Goal: Information Seeking & Learning: Learn about a topic

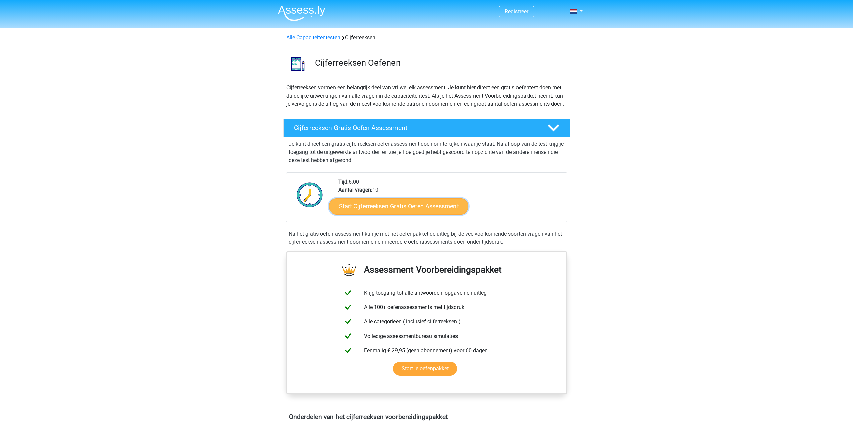
click at [397, 210] on link "Start Cijferreeksen Gratis Oefen Assessment" at bounding box center [398, 206] width 139 height 16
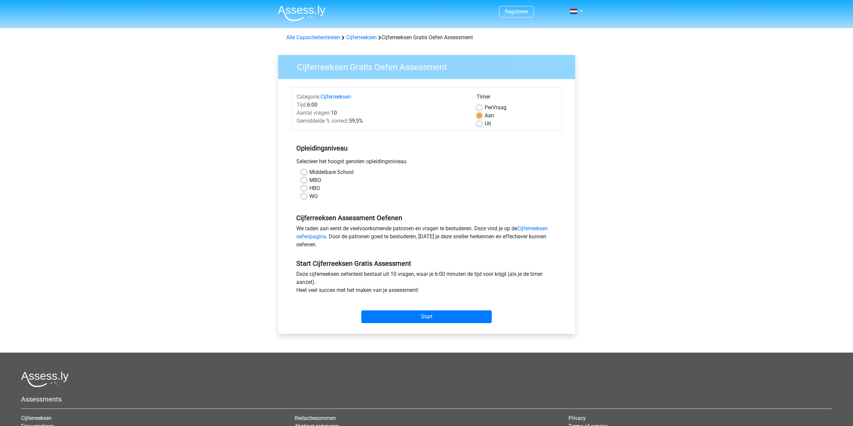
click at [318, 180] on label "MBO" at bounding box center [315, 180] width 12 height 8
click at [307, 180] on input "MBO" at bounding box center [303, 179] width 5 height 7
radio input "true"
click at [452, 262] on h5 "Start Cijferreeksen Gratis Assessment" at bounding box center [426, 263] width 261 height 8
click at [439, 314] on input "Start" at bounding box center [426, 316] width 130 height 13
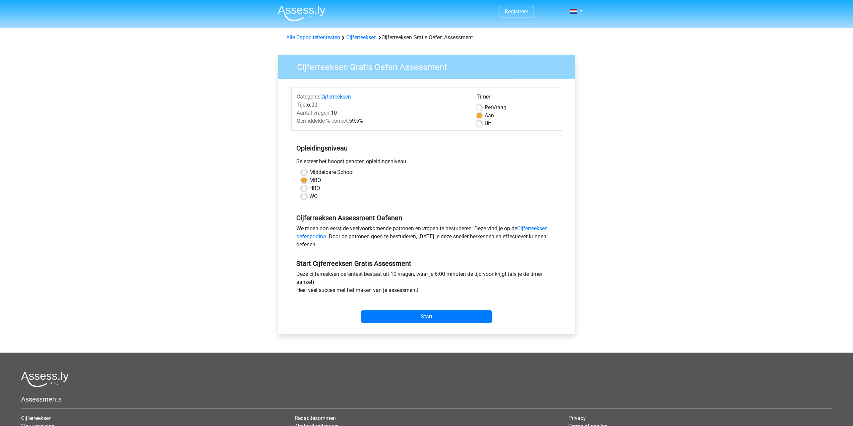
click at [326, 173] on label "Middelbare School" at bounding box center [331, 172] width 44 height 8
click at [307, 173] on input "Middelbare School" at bounding box center [303, 171] width 5 height 7
radio input "true"
click at [432, 318] on input "Start" at bounding box center [426, 316] width 130 height 13
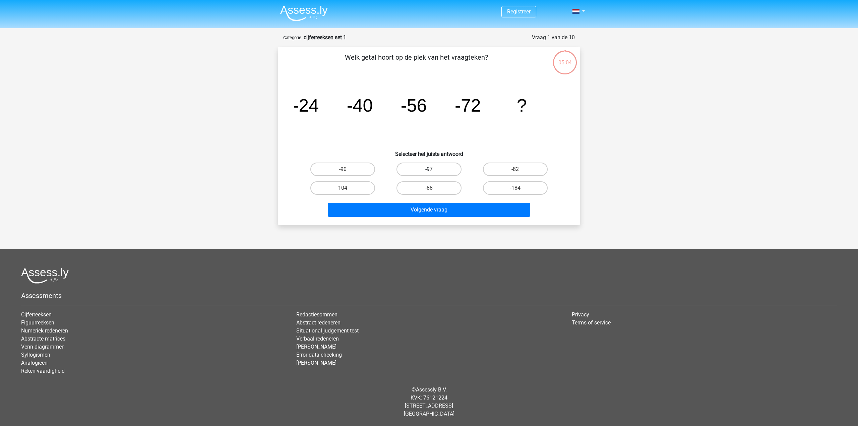
click at [445, 168] on label "-97" at bounding box center [428, 169] width 65 height 13
click at [433, 169] on input "-97" at bounding box center [431, 171] width 4 height 4
radio input "true"
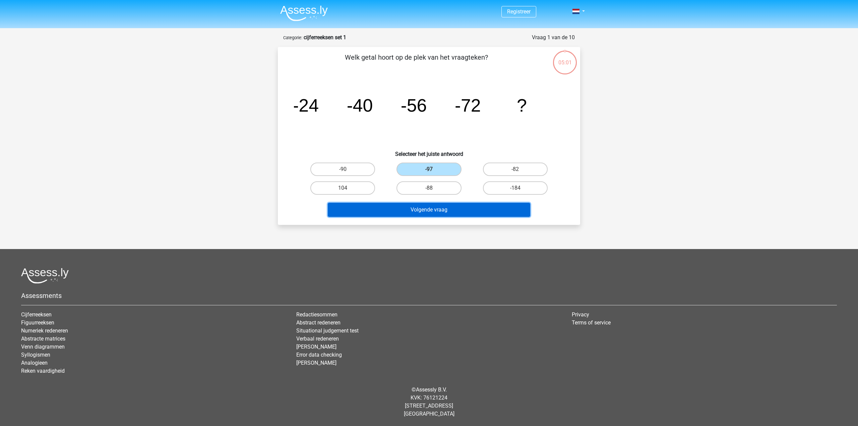
click at [440, 214] on button "Volgende vraag" at bounding box center [429, 210] width 203 height 14
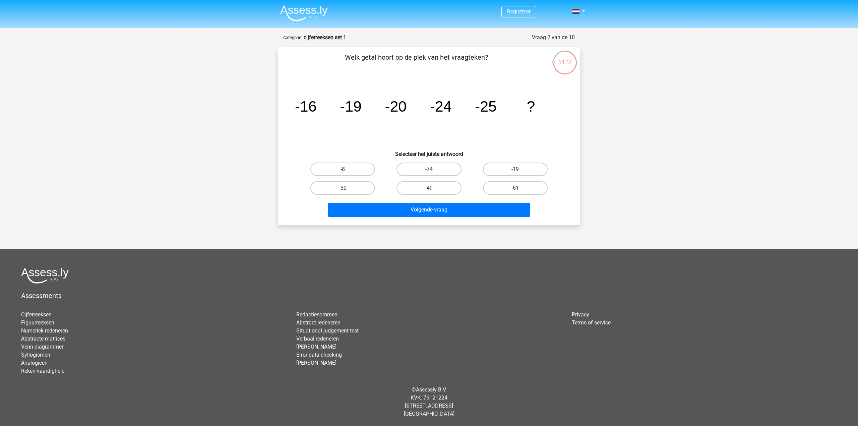
click at [361, 192] on label "-30" at bounding box center [342, 187] width 65 height 13
click at [347, 192] on input "-30" at bounding box center [345, 190] width 4 height 4
radio input "true"
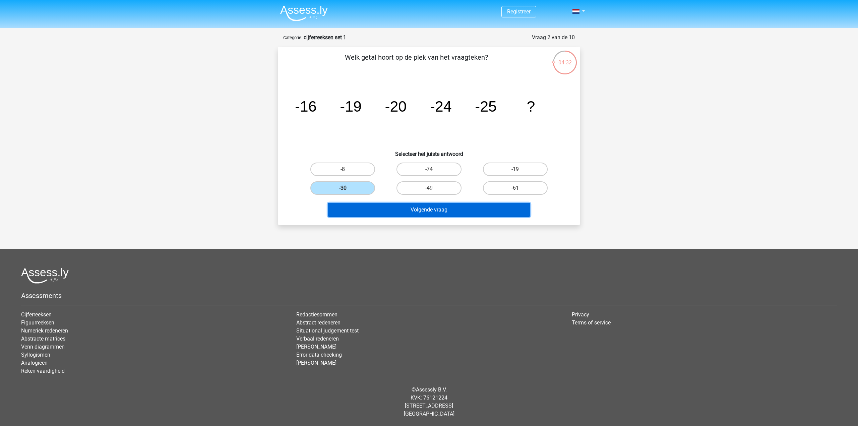
click at [402, 213] on button "Volgende vraag" at bounding box center [429, 210] width 203 height 14
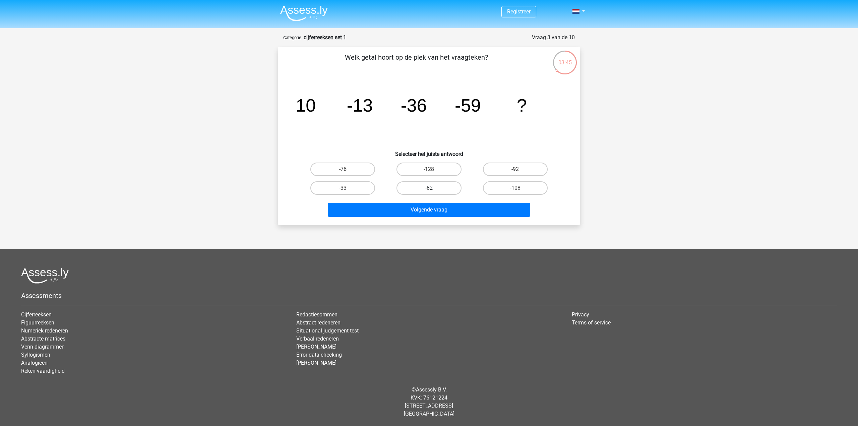
click at [454, 183] on label "-82" at bounding box center [428, 187] width 65 height 13
click at [433, 188] on input "-82" at bounding box center [431, 190] width 4 height 4
radio input "true"
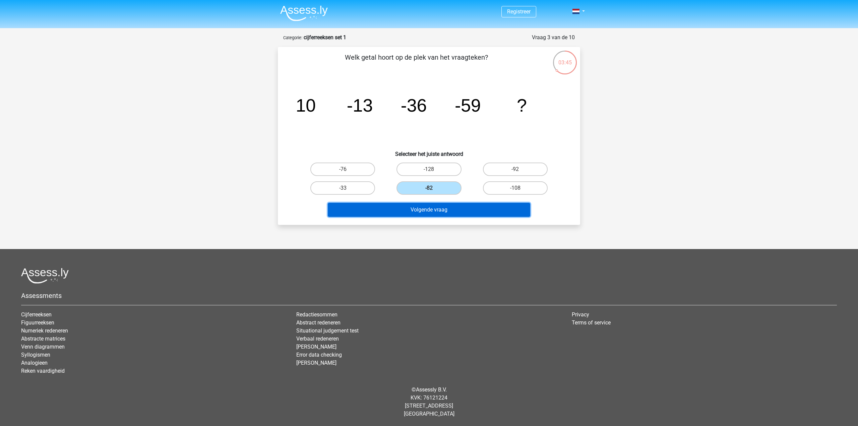
click at [460, 211] on button "Volgende vraag" at bounding box center [429, 210] width 203 height 14
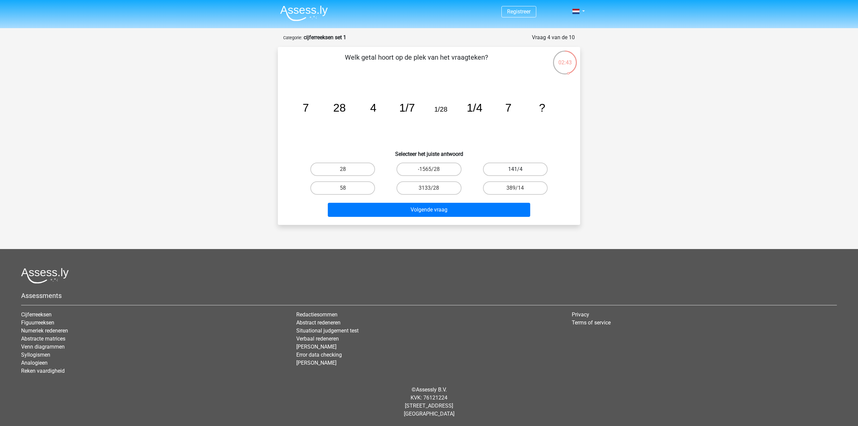
click at [511, 172] on label "141/4" at bounding box center [515, 169] width 65 height 13
click at [515, 172] on input "141/4" at bounding box center [517, 171] width 4 height 4
radio input "true"
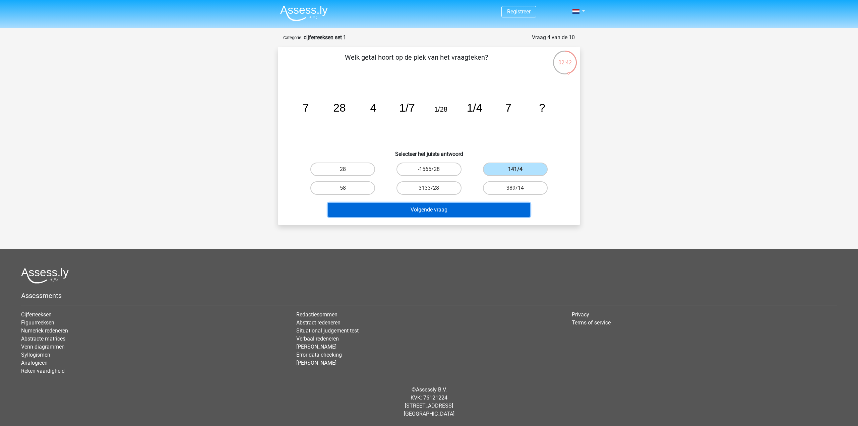
click at [491, 211] on button "Volgende vraag" at bounding box center [429, 210] width 203 height 14
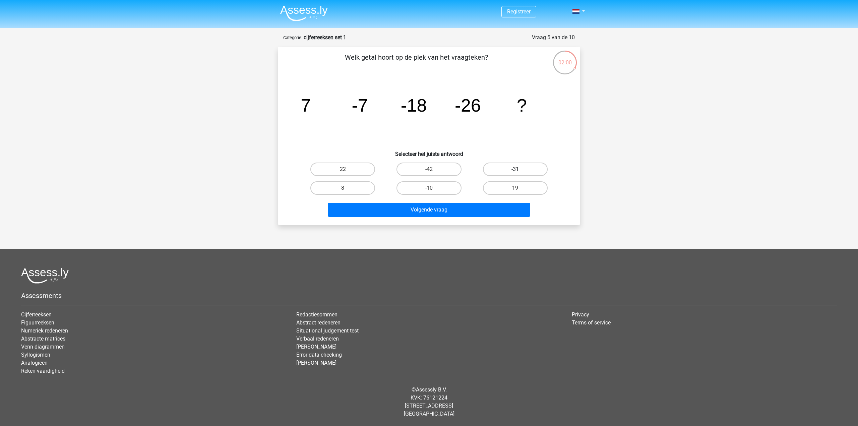
click at [537, 165] on label "-31" at bounding box center [515, 169] width 65 height 13
click at [519, 169] on input "-31" at bounding box center [517, 171] width 4 height 4
radio input "true"
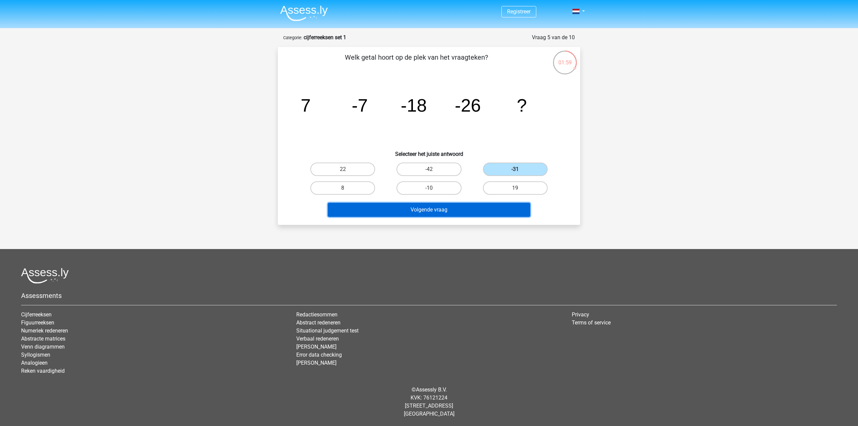
click at [510, 208] on button "Volgende vraag" at bounding box center [429, 210] width 203 height 14
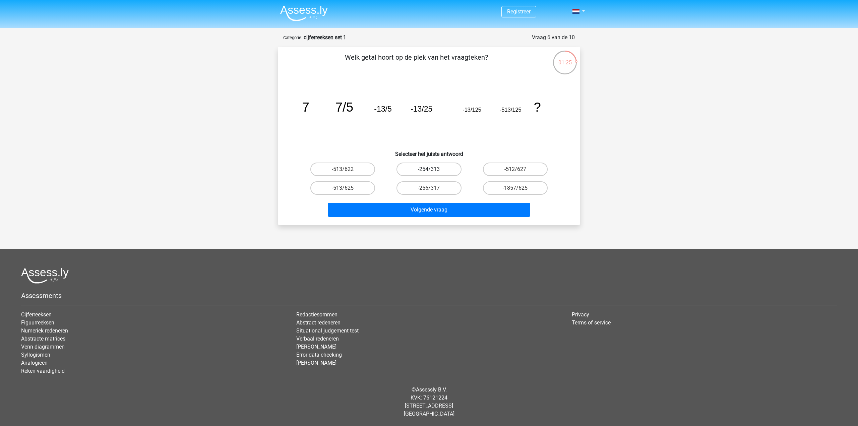
click at [445, 175] on label "-254/313" at bounding box center [428, 169] width 65 height 13
click at [433, 174] on input "-254/313" at bounding box center [431, 171] width 4 height 4
radio input "true"
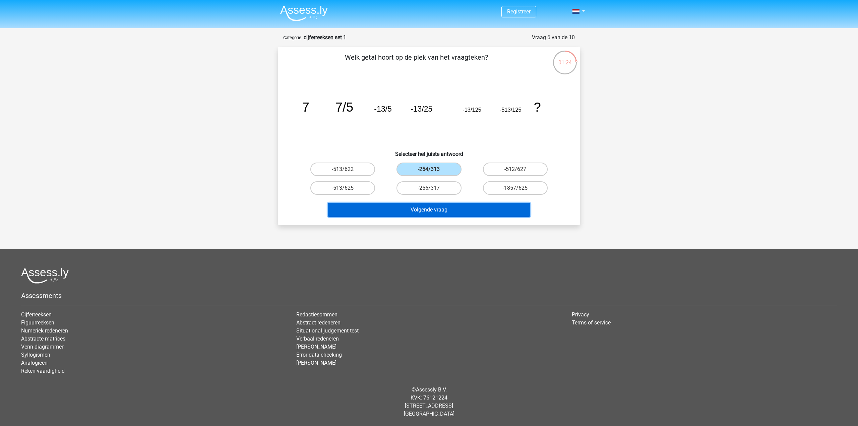
click at [443, 209] on button "Volgende vraag" at bounding box center [429, 210] width 203 height 14
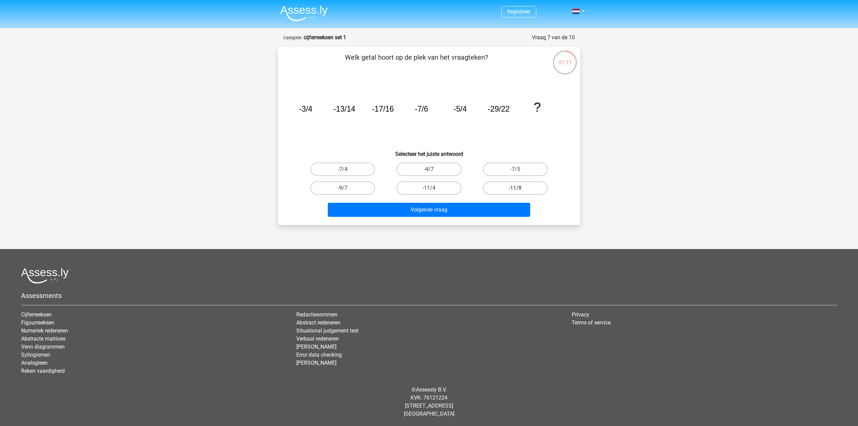
click at [532, 187] on label "-11/8" at bounding box center [515, 187] width 65 height 13
click at [519, 188] on input "-11/8" at bounding box center [517, 190] width 4 height 4
radio input "true"
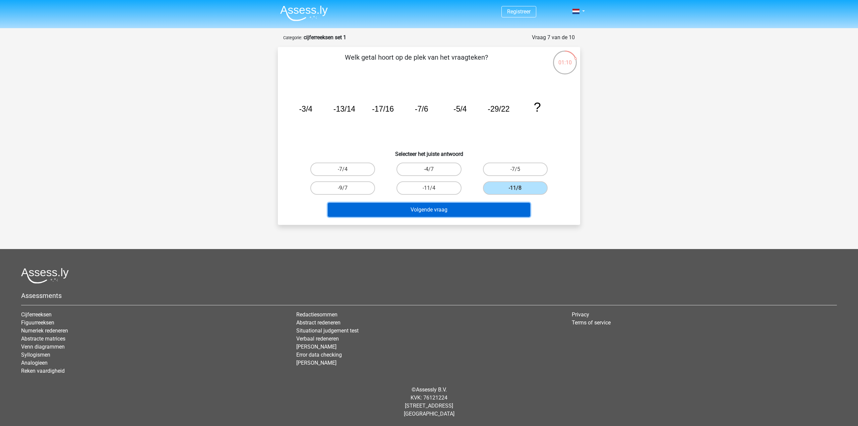
click at [501, 213] on button "Volgende vraag" at bounding box center [429, 210] width 203 height 14
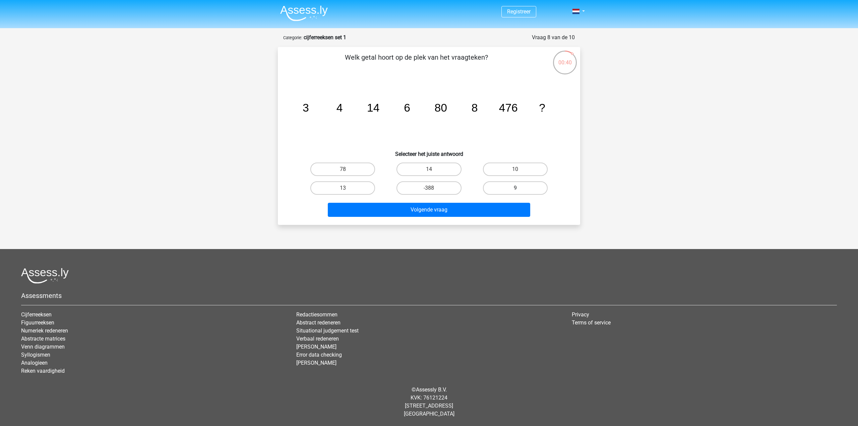
click at [505, 194] on label "9" at bounding box center [515, 187] width 65 height 13
click at [515, 192] on input "9" at bounding box center [517, 190] width 4 height 4
radio input "true"
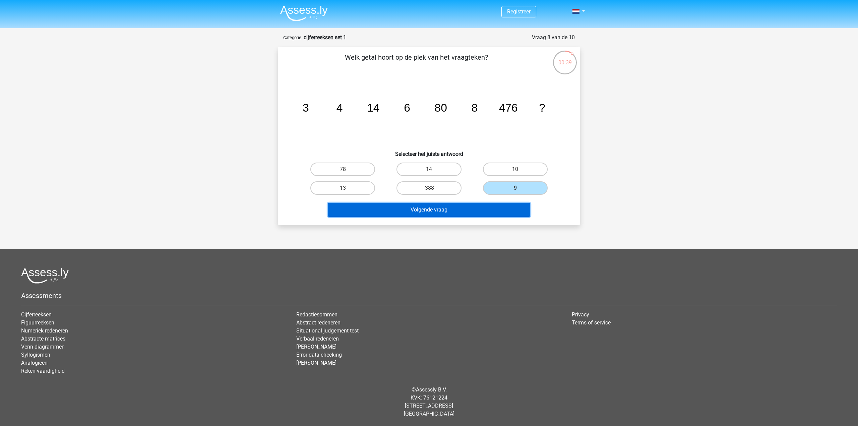
click at [499, 212] on button "Volgende vraag" at bounding box center [429, 210] width 203 height 14
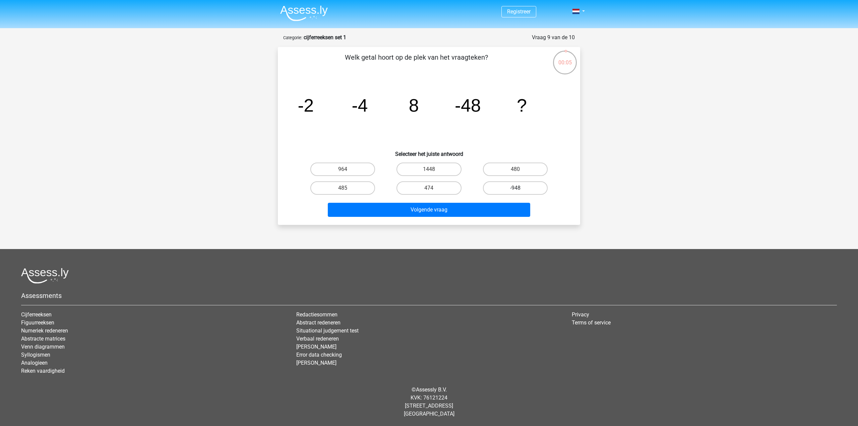
click at [501, 187] on label "-948" at bounding box center [515, 187] width 65 height 13
click at [515, 188] on input "-948" at bounding box center [517, 190] width 4 height 4
radio input "true"
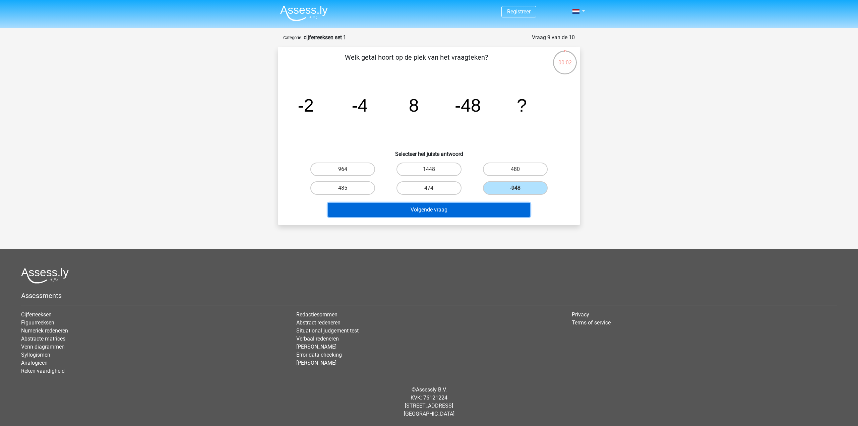
click at [437, 207] on button "Volgende vraag" at bounding box center [429, 210] width 203 height 14
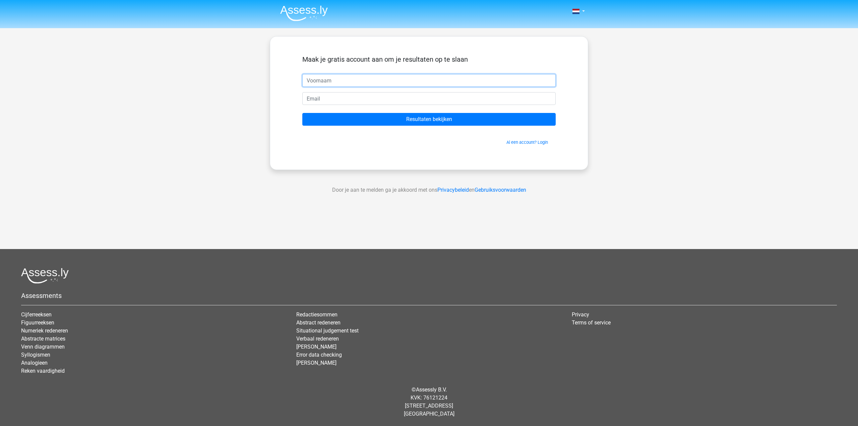
click at [400, 75] on input "text" at bounding box center [428, 80] width 253 height 13
type input "jan"
paste input "[EMAIL_ADDRESS][DOMAIN_NAME]"
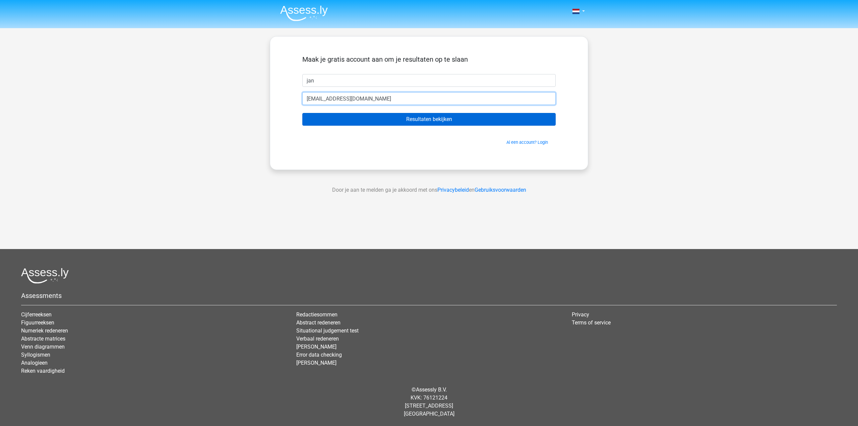
type input "[EMAIL_ADDRESS][DOMAIN_NAME]"
click at [444, 119] on input "Resultaten bekijken" at bounding box center [428, 119] width 253 height 13
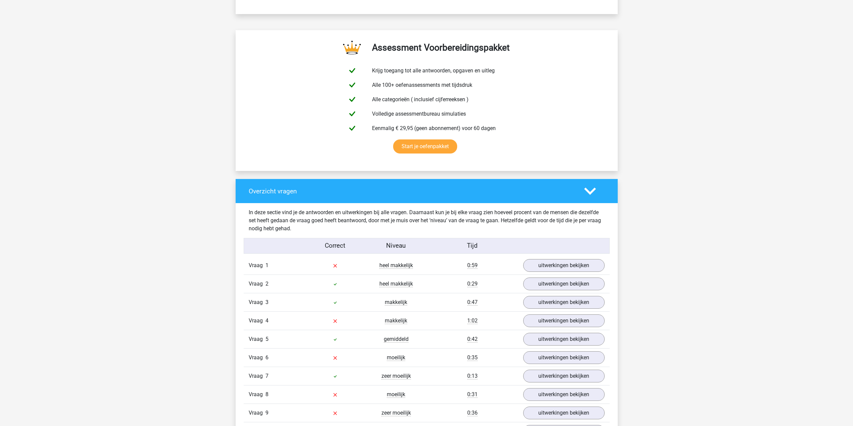
scroll to position [335, 0]
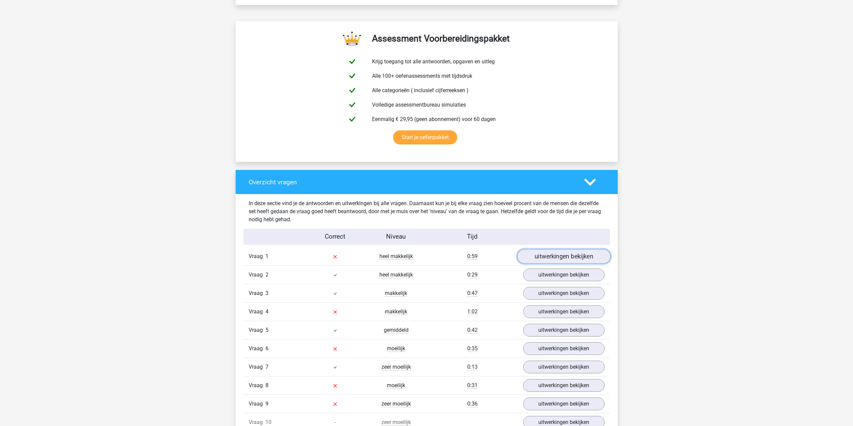
click at [555, 256] on link "uitwerkingen bekijken" at bounding box center [563, 256] width 93 height 15
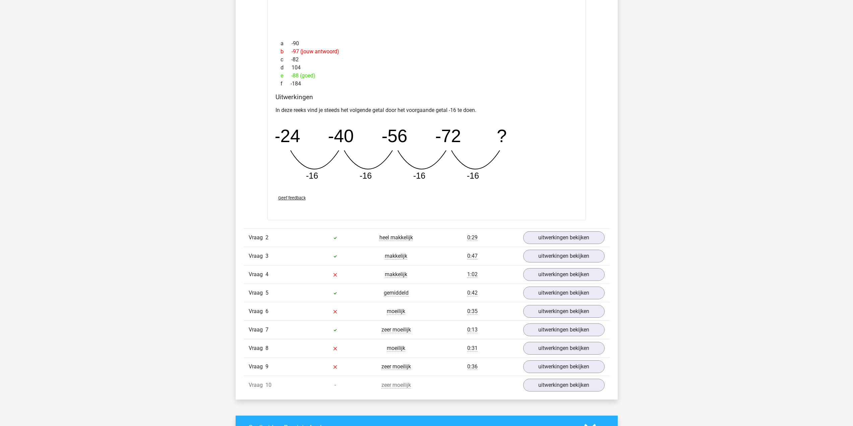
scroll to position [670, 0]
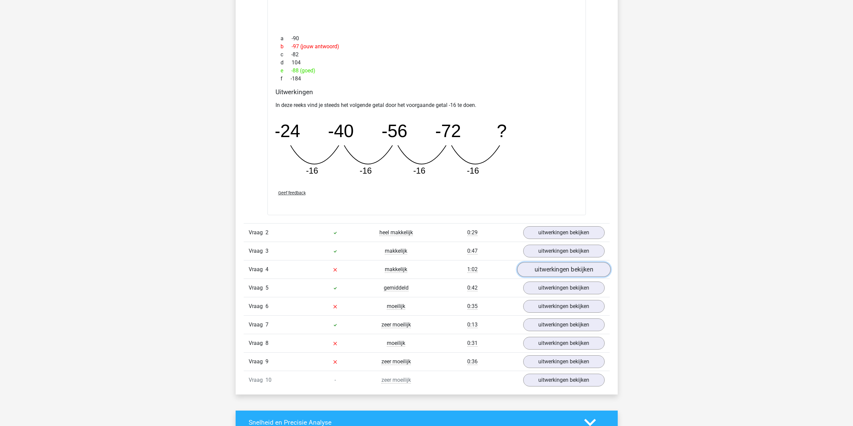
click at [537, 271] on link "uitwerkingen bekijken" at bounding box center [563, 269] width 93 height 15
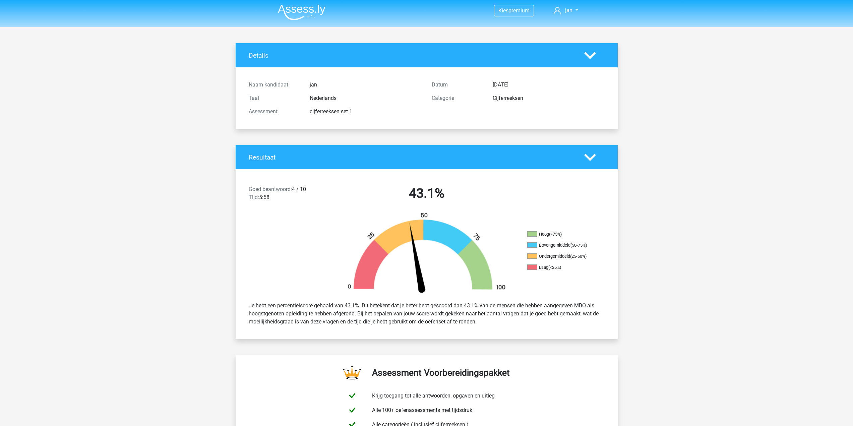
scroll to position [0, 0]
